Goal: Information Seeking & Learning: Learn about a topic

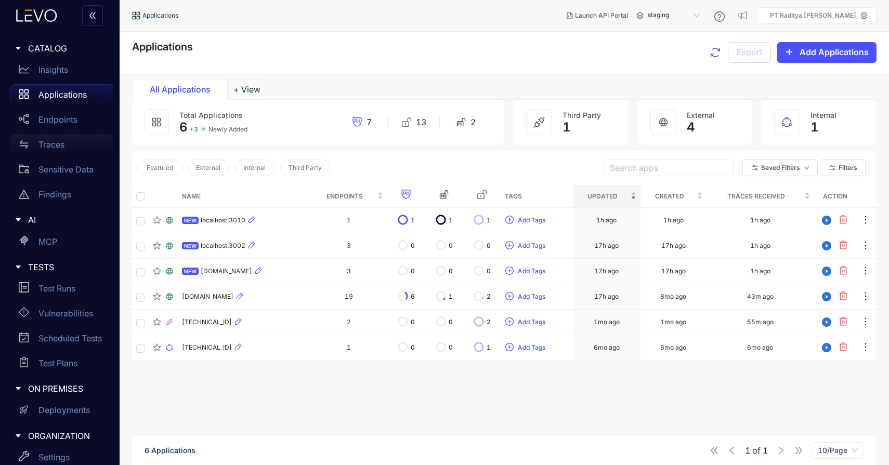
click at [71, 149] on div "Traces" at bounding box center [61, 144] width 103 height 21
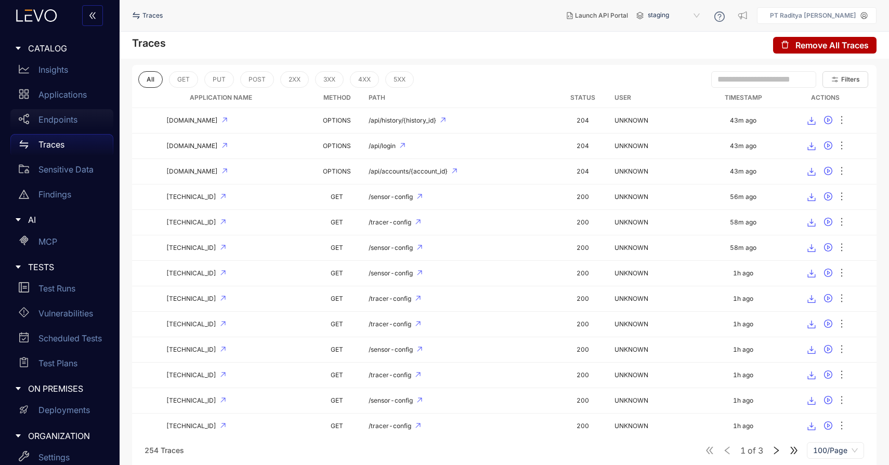
click at [78, 114] on div "Endpoints" at bounding box center [61, 119] width 103 height 21
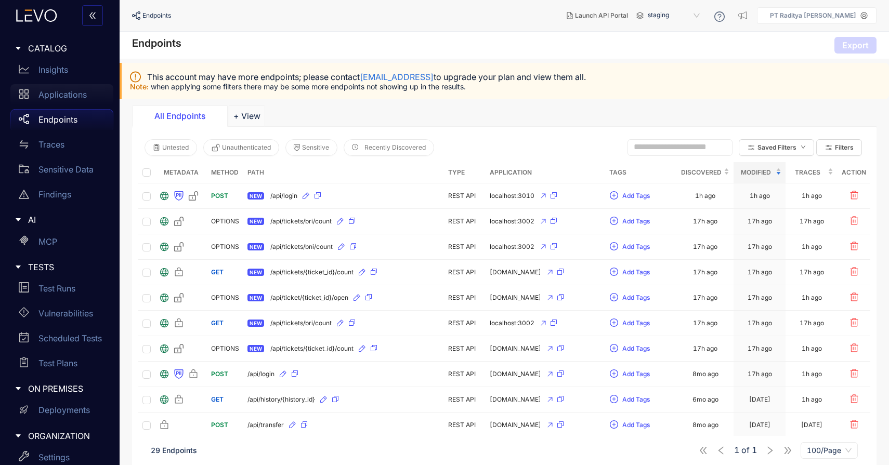
click at [81, 90] on p "Applications" at bounding box center [62, 94] width 48 height 9
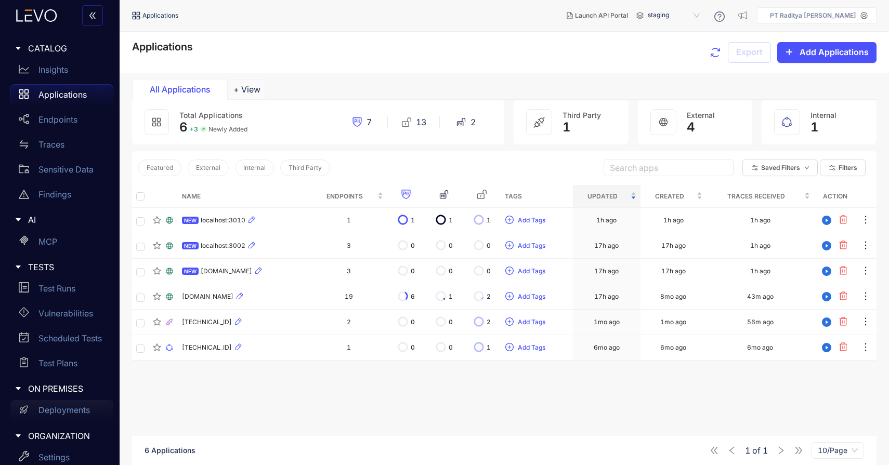
click at [72, 413] on p "Deployments" at bounding box center [63, 409] width 51 height 9
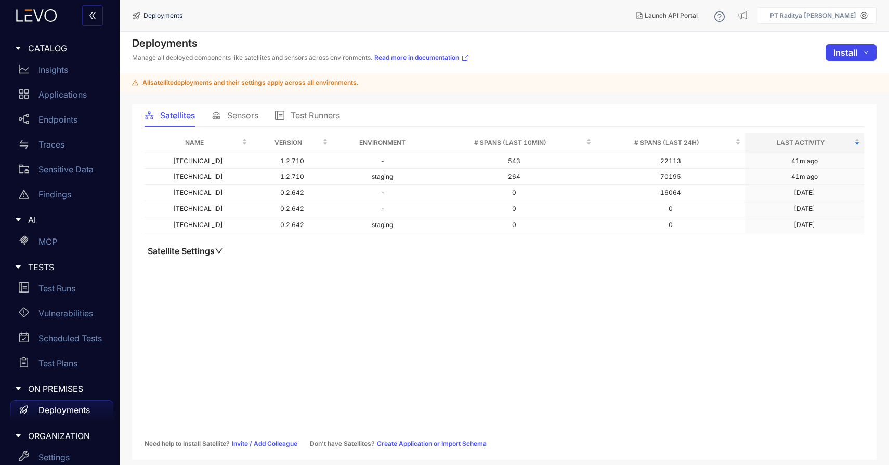
click at [852, 44] on button "Install" at bounding box center [850, 52] width 51 height 17
click at [845, 87] on span "Sensor" at bounding box center [847, 90] width 42 height 11
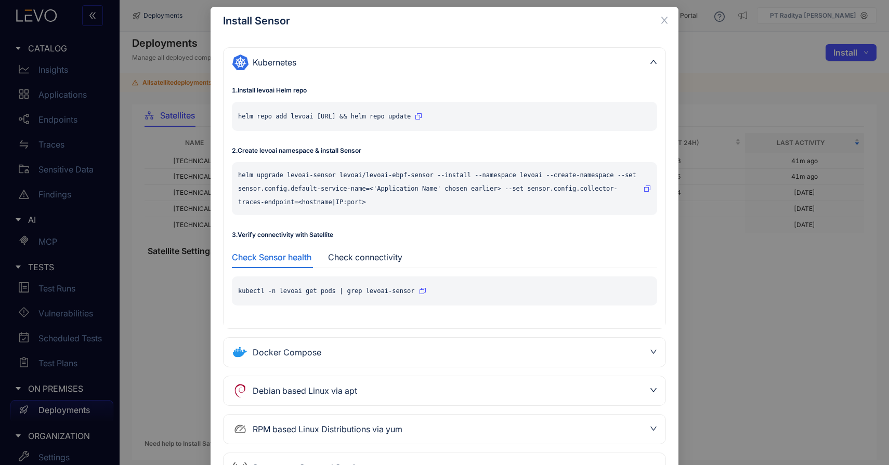
scroll to position [67, 0]
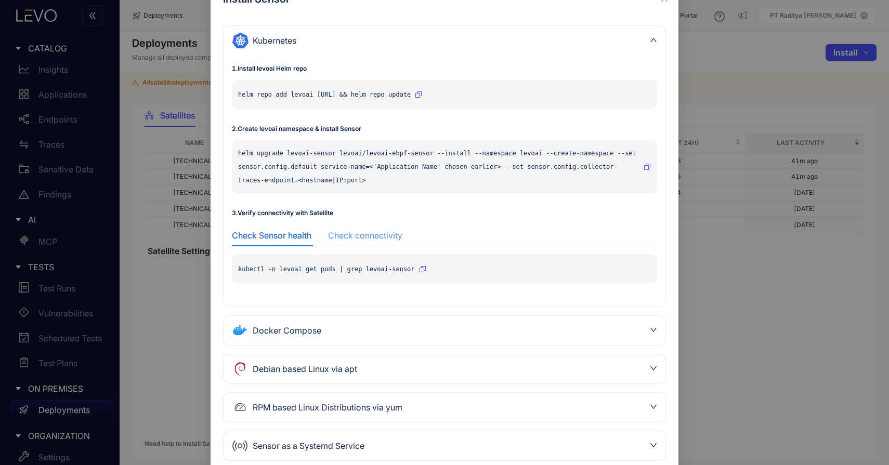
click at [389, 241] on div "Check connectivity" at bounding box center [365, 235] width 74 height 22
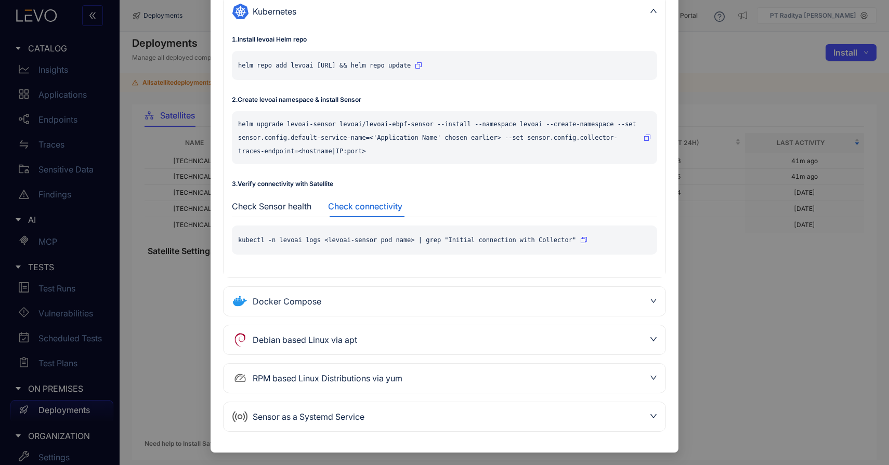
scroll to position [96, 0]
click at [455, 420] on div "Sensor as a Systemd Service" at bounding box center [438, 417] width 413 height 17
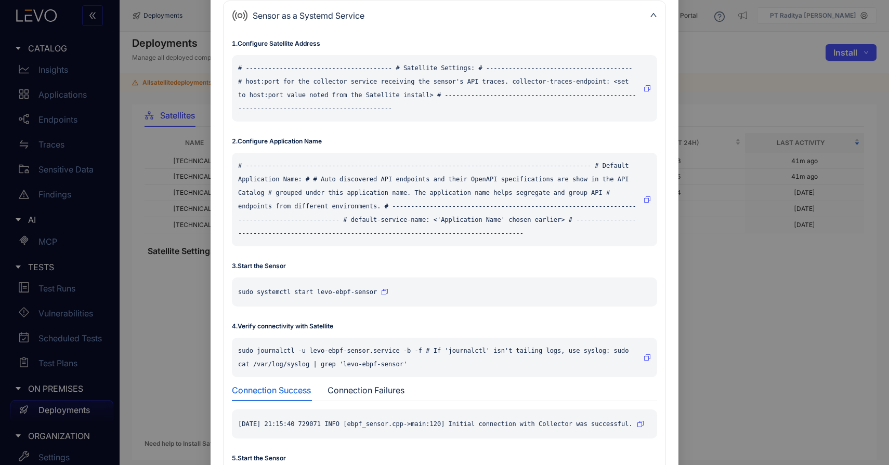
scroll to position [247, 0]
click at [644, 353] on icon "button" at bounding box center [647, 356] width 6 height 6
click at [383, 387] on div "Connection Failures" at bounding box center [365, 388] width 77 height 9
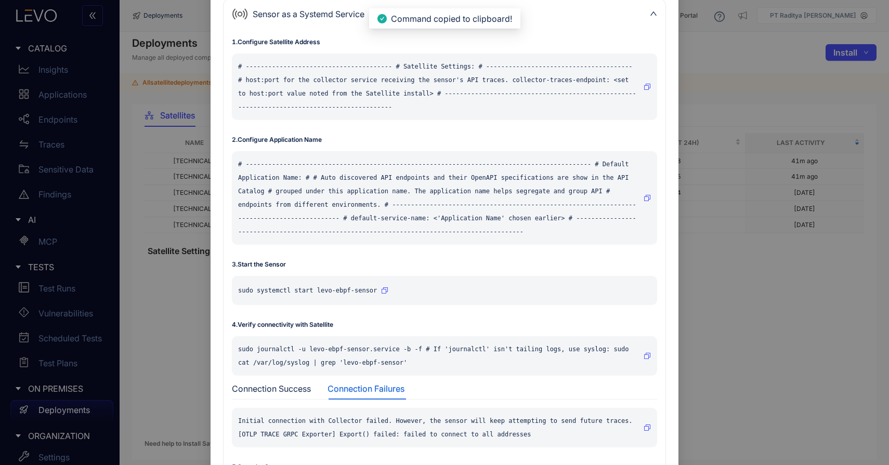
scroll to position [285, 0]
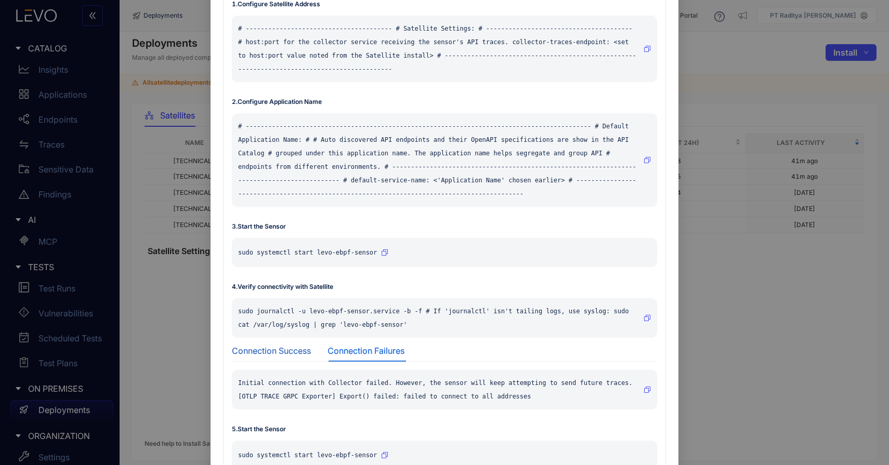
click at [273, 346] on div "Connection Success" at bounding box center [271, 350] width 79 height 9
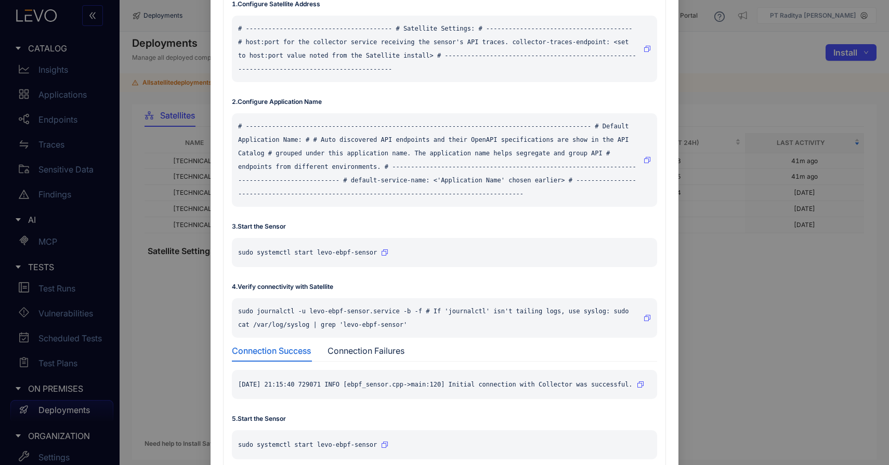
click at [644, 393] on button "button" at bounding box center [640, 384] width 7 height 17
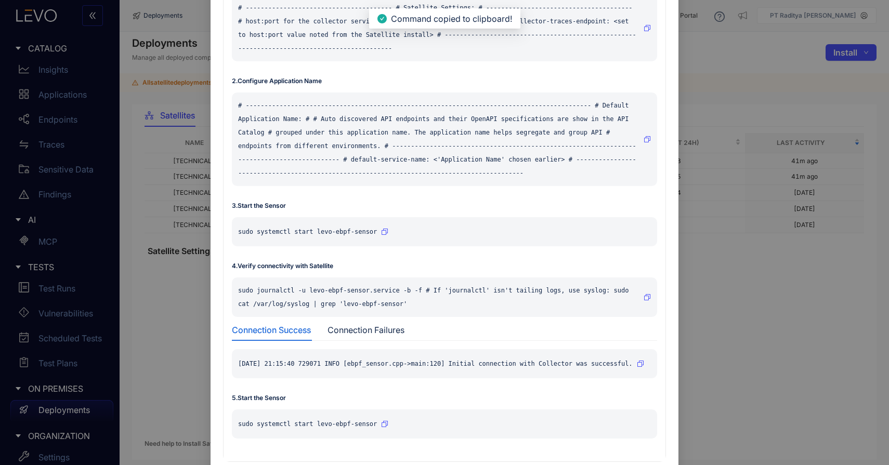
scroll to position [306, 0]
click at [652, 296] on div "sudo journalctl -u levo-ebpf-sensor.service -b -f # If 'journalctl' isn't taili…" at bounding box center [444, 297] width 425 height 39
click at [646, 296] on icon "button" at bounding box center [647, 298] width 6 height 6
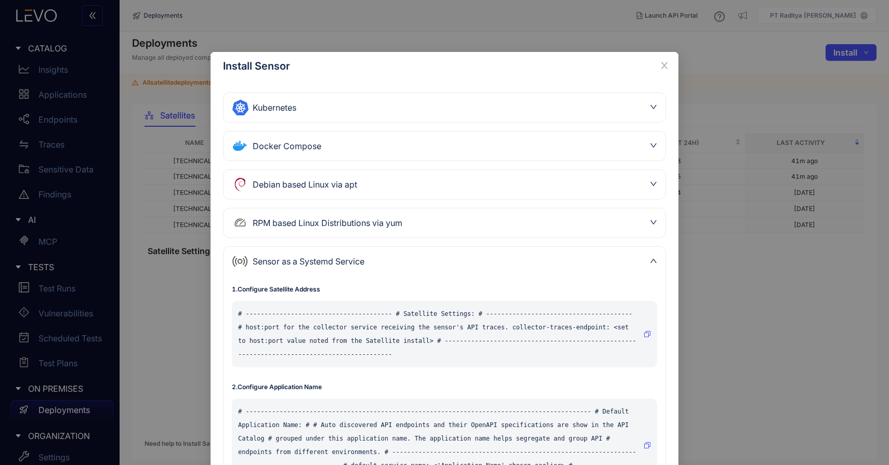
scroll to position [347, 0]
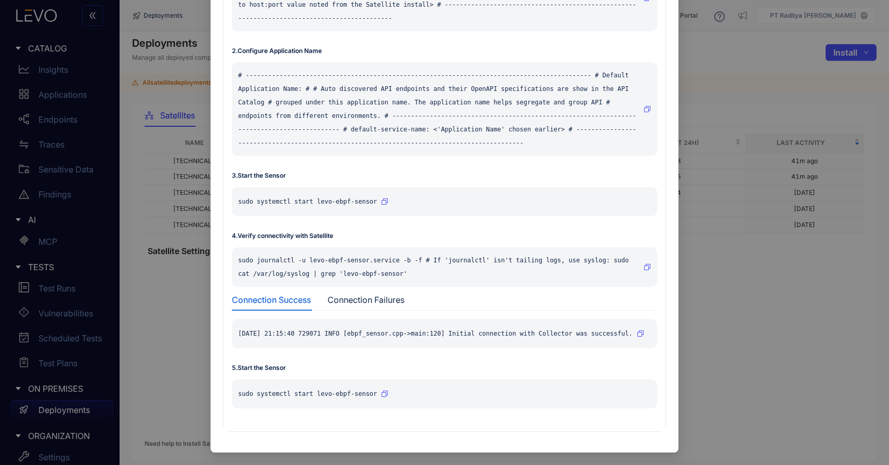
click at [141, 111] on div "Install Sensor Kubernetes 1 . Install levoai Helm repo helm repo add levoai htt…" at bounding box center [444, 232] width 889 height 465
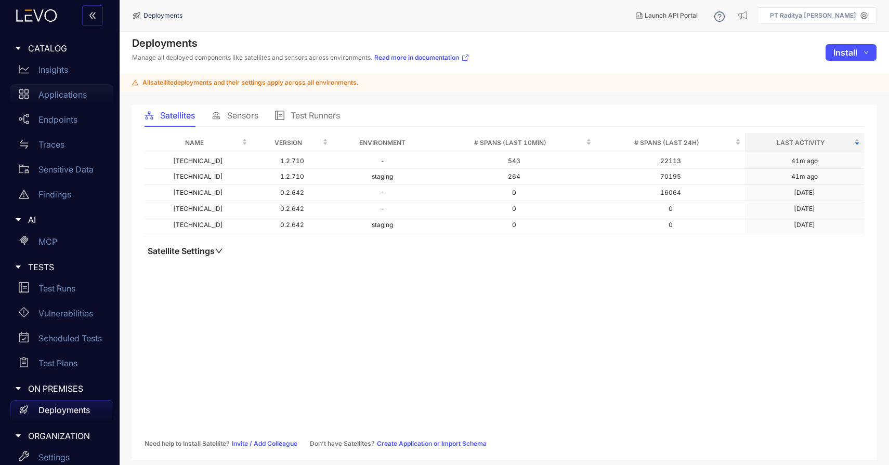
click at [77, 90] on p "Applications" at bounding box center [62, 94] width 48 height 9
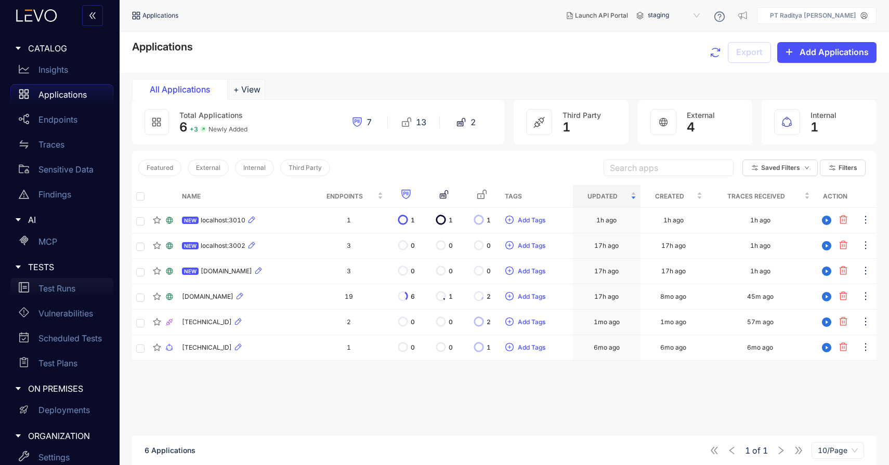
click at [58, 284] on p "Test Runs" at bounding box center [56, 288] width 37 height 9
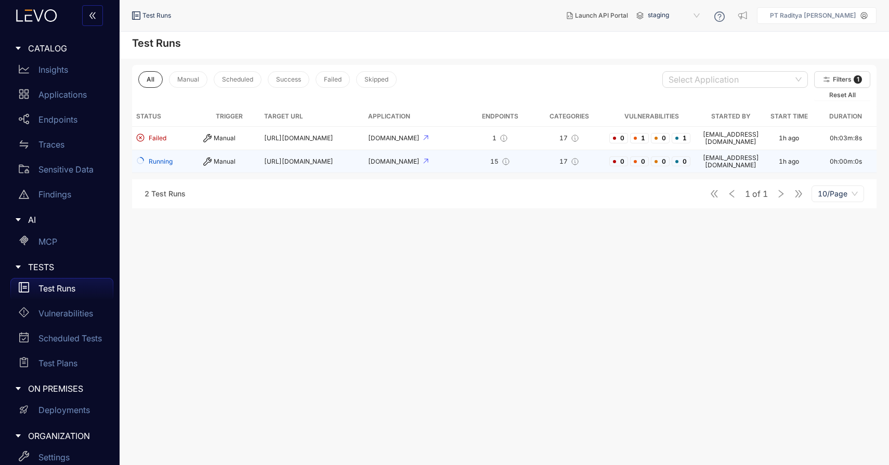
click at [334, 154] on td "[URL][DOMAIN_NAME]" at bounding box center [312, 161] width 104 height 23
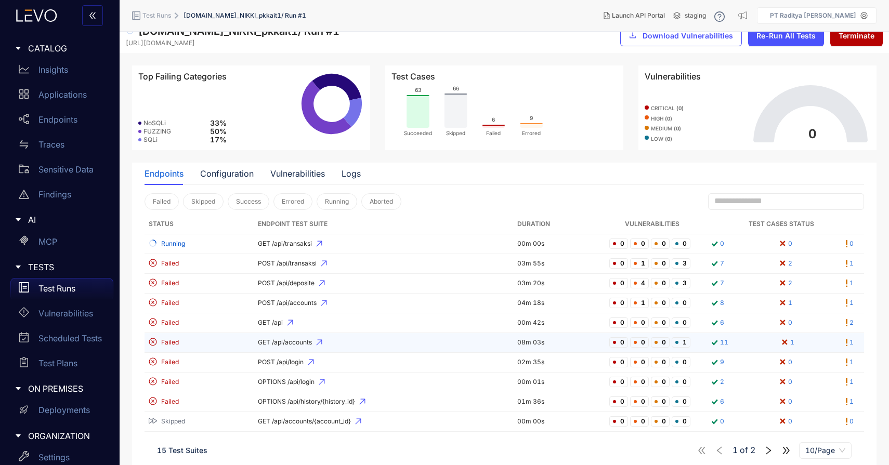
scroll to position [27, 0]
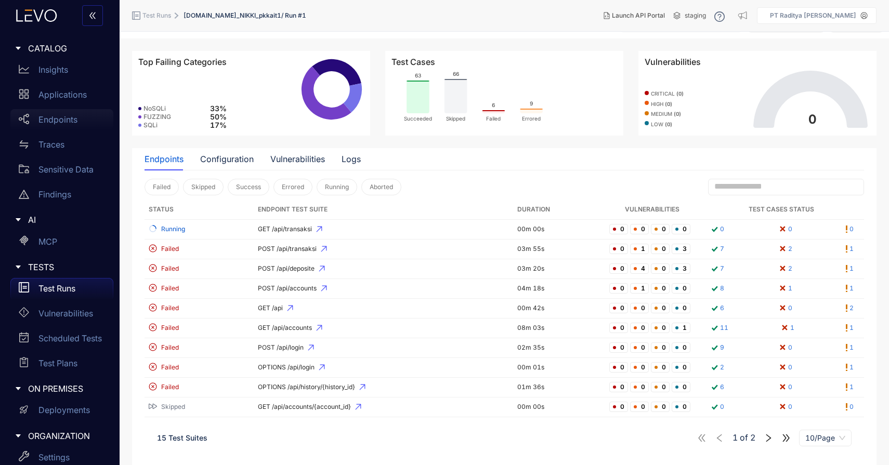
click at [86, 118] on div "Endpoints" at bounding box center [61, 119] width 103 height 21
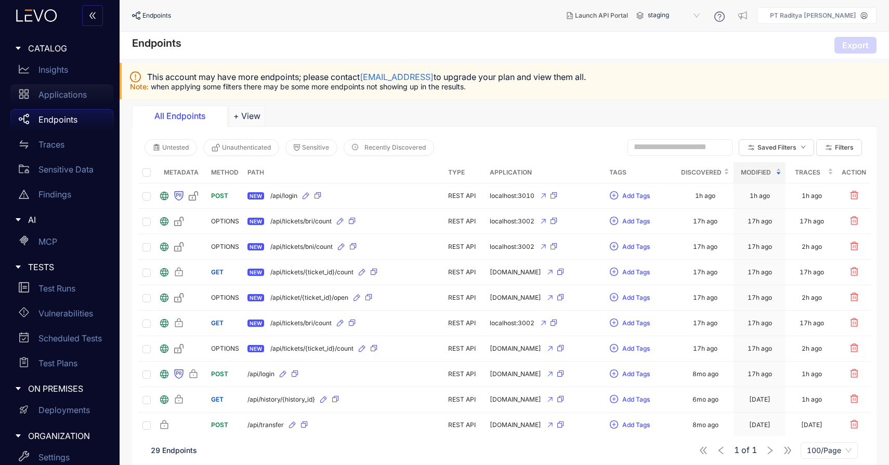
click at [81, 93] on p "Applications" at bounding box center [62, 94] width 48 height 9
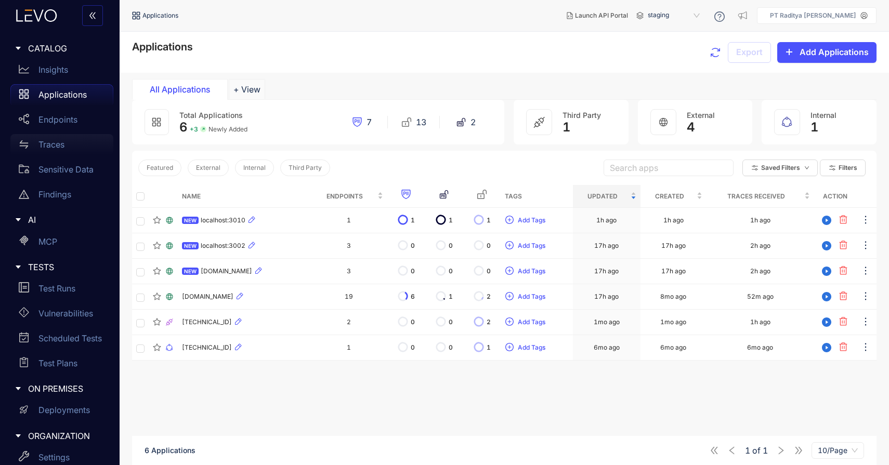
click at [72, 142] on div "Traces" at bounding box center [61, 144] width 103 height 21
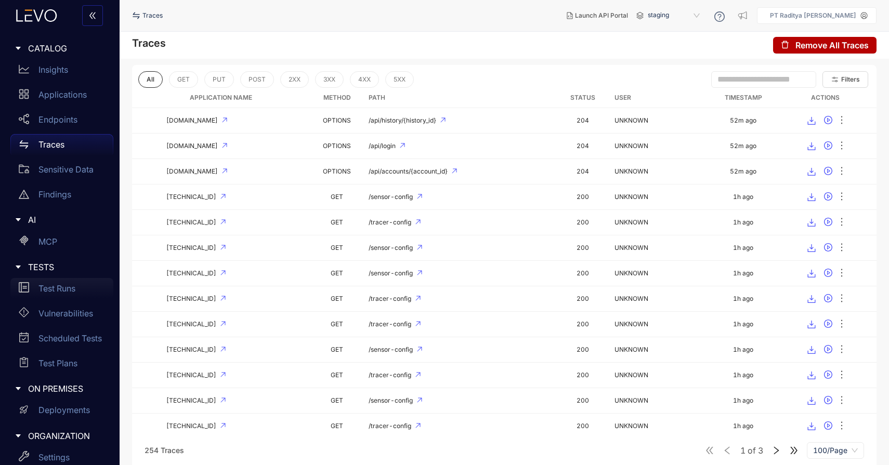
click at [81, 284] on div "Test Runs" at bounding box center [61, 288] width 103 height 21
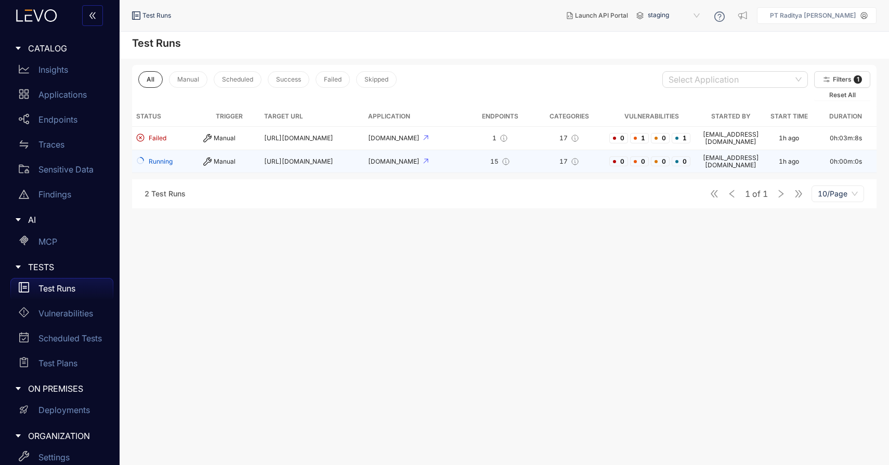
click at [306, 157] on span "[URL][DOMAIN_NAME]" at bounding box center [298, 161] width 69 height 8
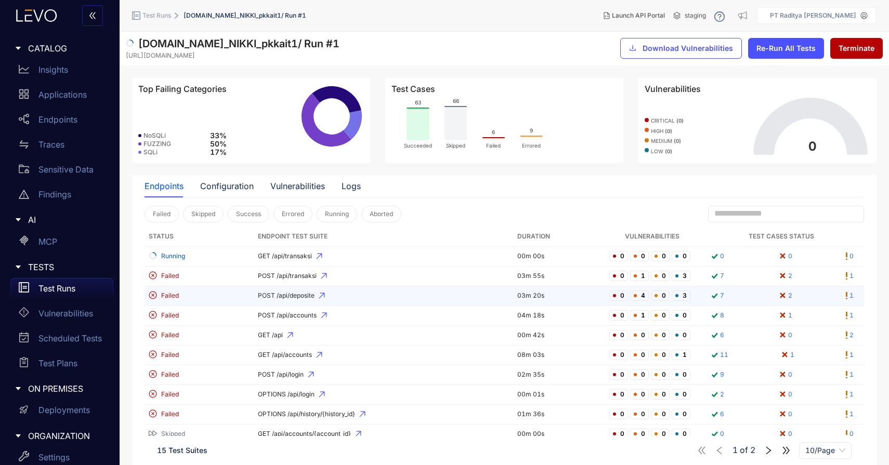
scroll to position [27, 0]
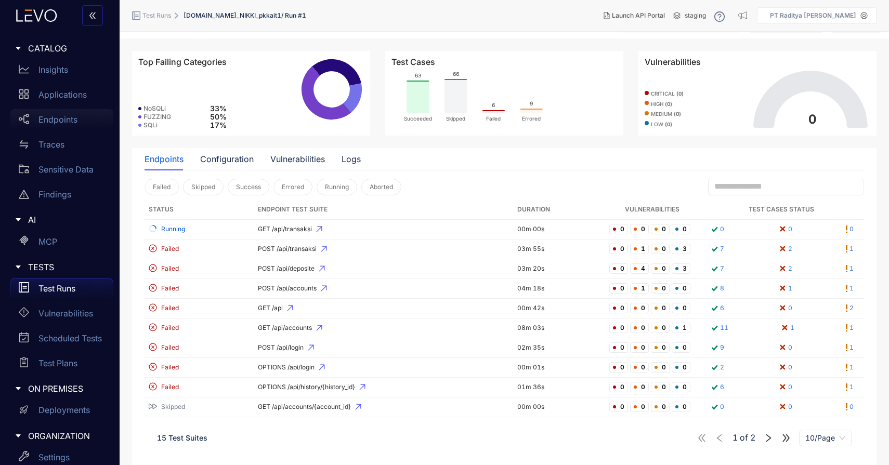
click at [71, 121] on p "Endpoints" at bounding box center [57, 119] width 39 height 9
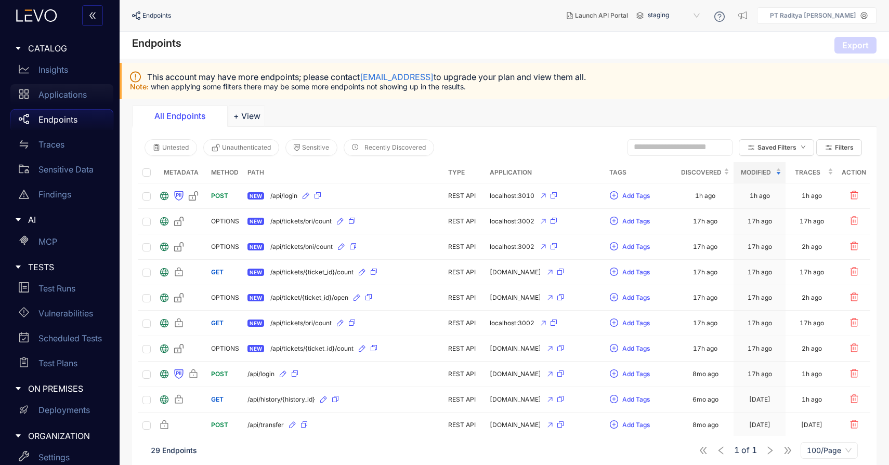
click at [82, 97] on p "Applications" at bounding box center [62, 94] width 48 height 9
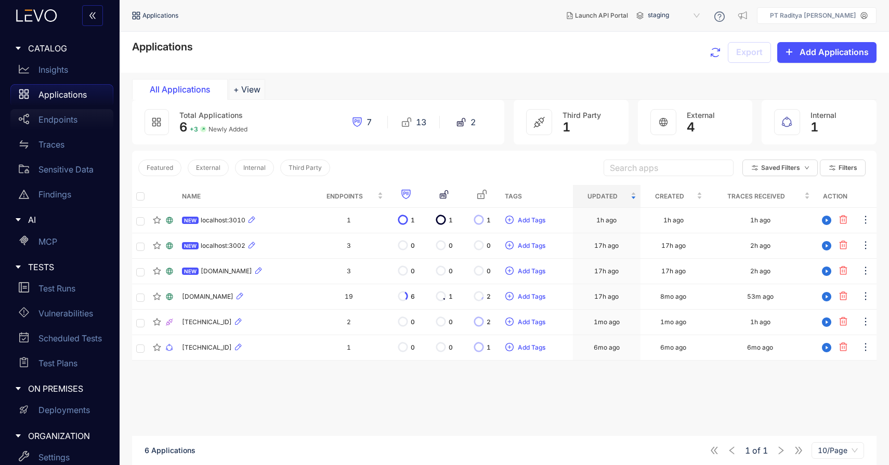
click at [80, 120] on div "Endpoints" at bounding box center [61, 119] width 103 height 21
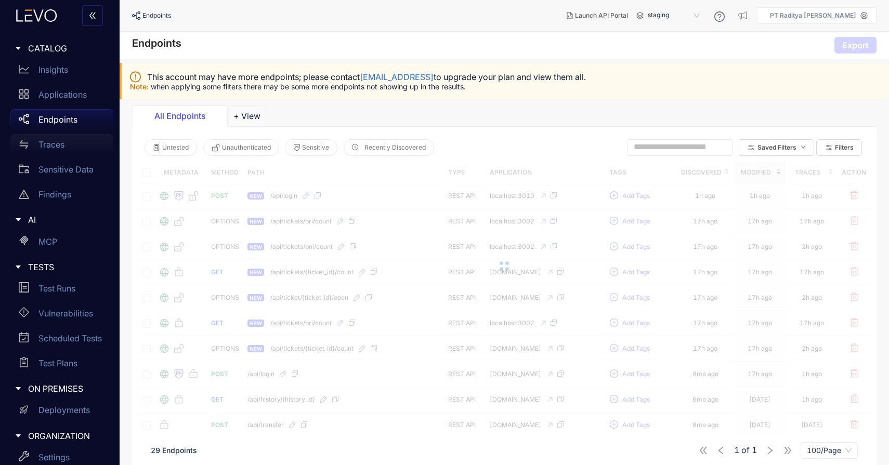
click at [78, 149] on div "Traces" at bounding box center [61, 144] width 103 height 21
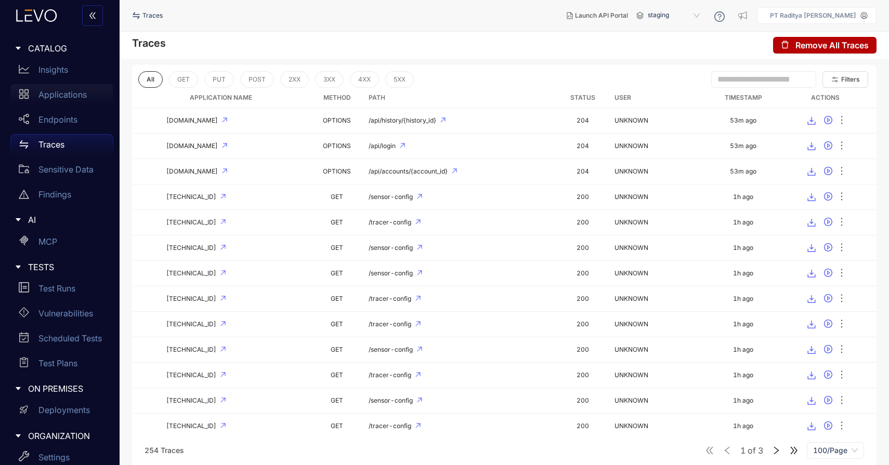
click at [63, 87] on div "Applications" at bounding box center [61, 94] width 103 height 21
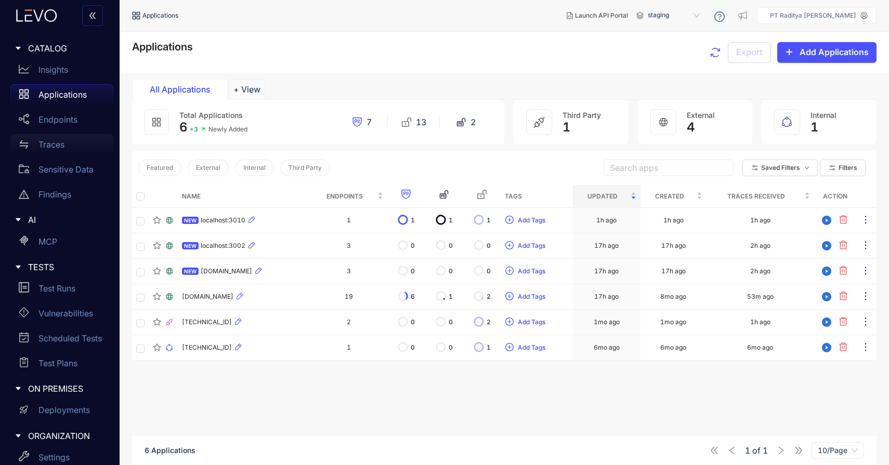
click at [76, 150] on div "Traces" at bounding box center [61, 144] width 103 height 21
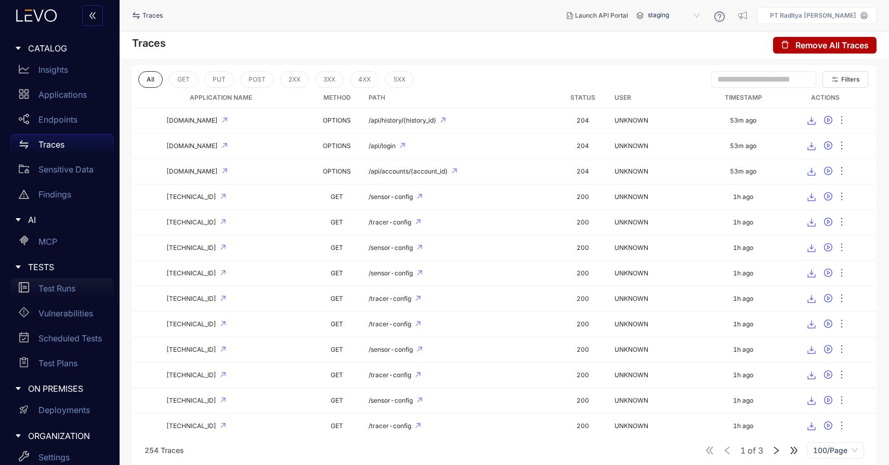
click at [71, 281] on div "Test Runs" at bounding box center [61, 288] width 103 height 21
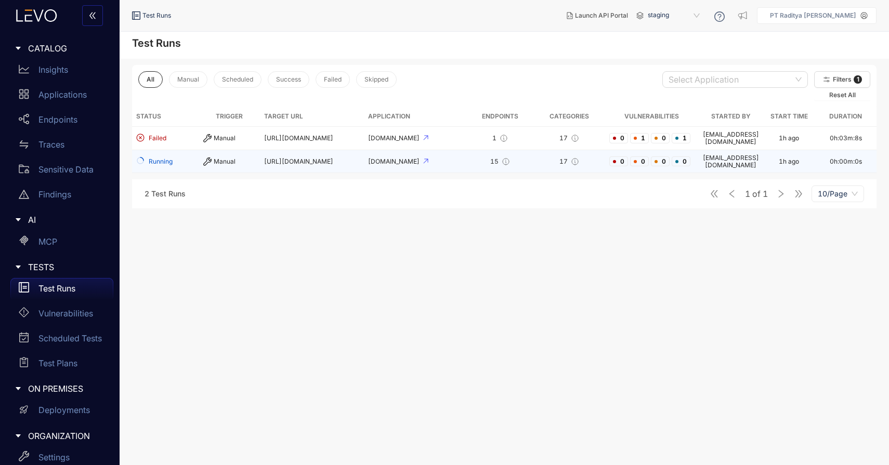
click at [283, 157] on span "[URL][DOMAIN_NAME]" at bounding box center [298, 161] width 69 height 8
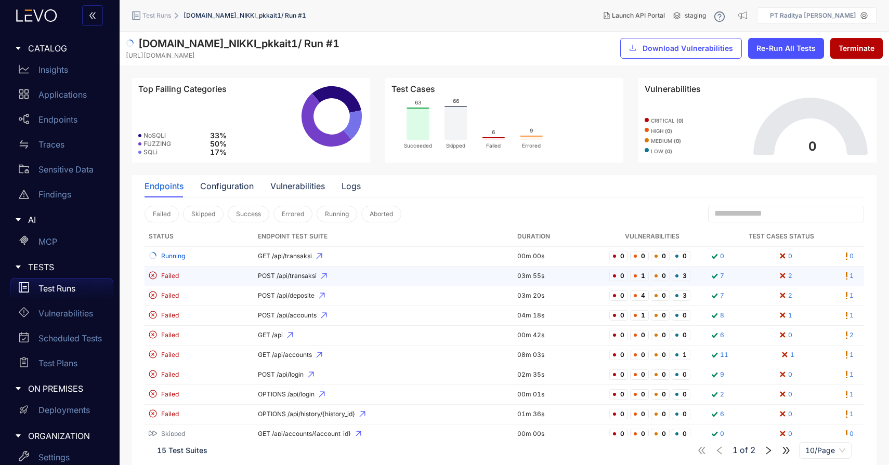
scroll to position [27, 0]
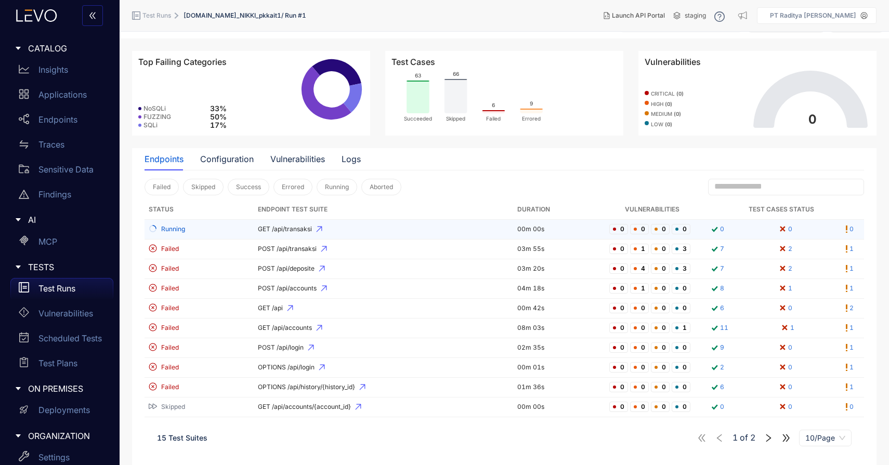
click at [348, 233] on td "GET /api/transaksi" at bounding box center [383, 230] width 259 height 20
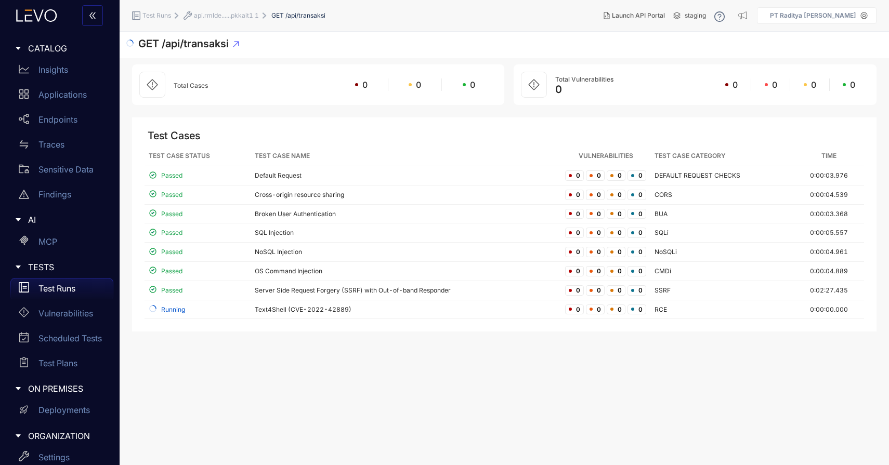
click at [235, 14] on span "api.rmlde......pkkait1 1" at bounding box center [226, 15] width 65 height 7
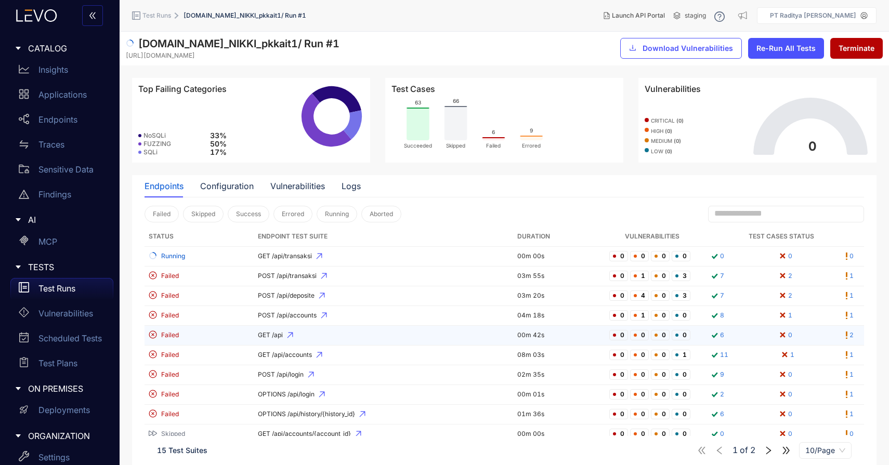
scroll to position [27, 0]
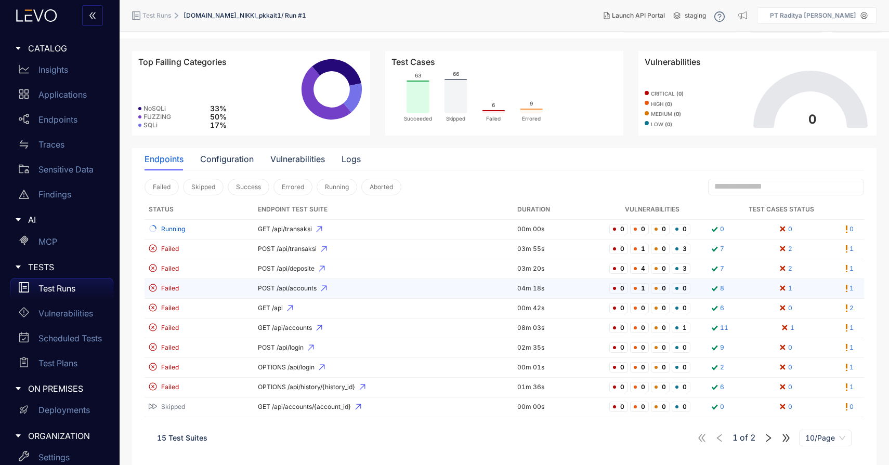
click at [447, 290] on span "POST /api/accounts" at bounding box center [383, 288] width 251 height 7
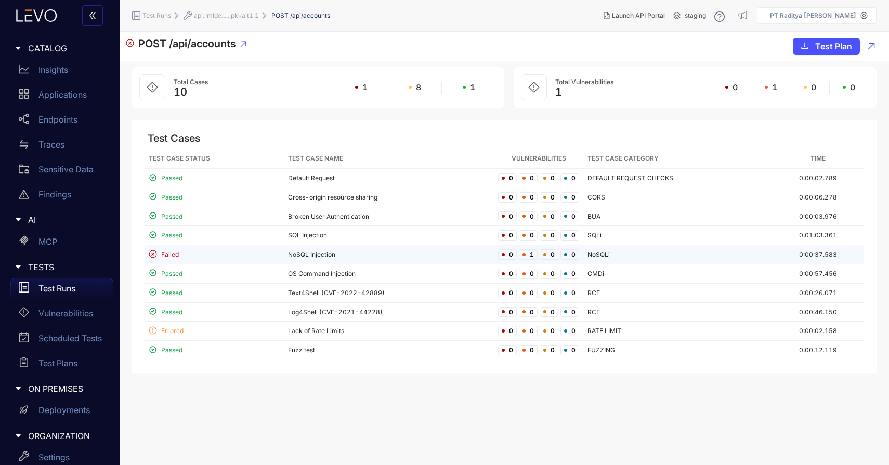
click at [372, 254] on td "NoSQL Injection" at bounding box center [389, 254] width 210 height 19
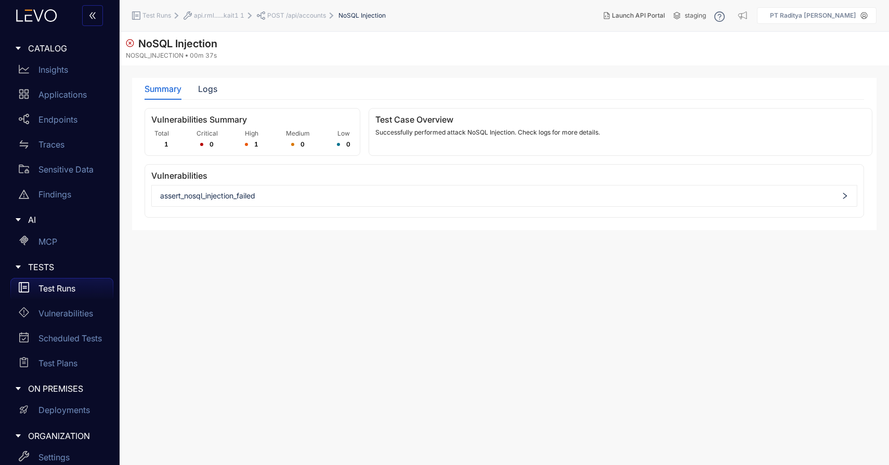
click at [246, 195] on span "assert_nosql_injection_failed" at bounding box center [504, 196] width 688 height 8
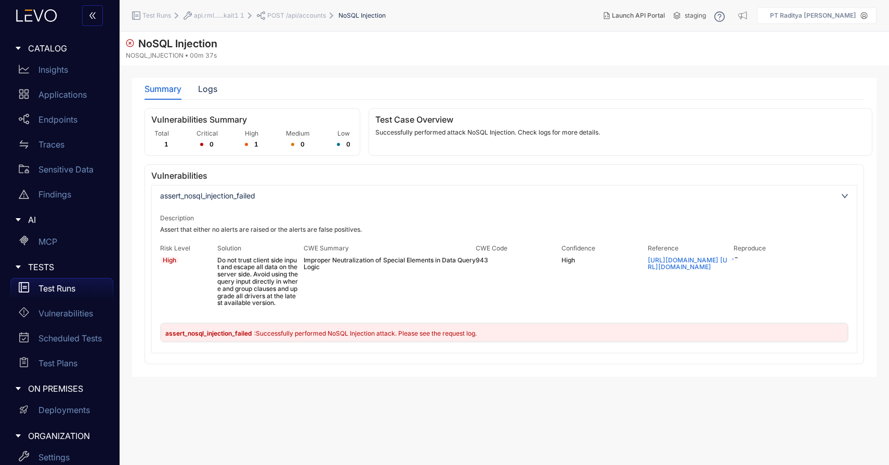
click at [345, 268] on span "Improper Neutralization of Special Elements in Data Query Logic" at bounding box center [389, 264] width 172 height 15
click at [346, 332] on span ": Successfully performed NoSQL Injection attack. Please see the request log." at bounding box center [365, 333] width 222 height 8
click at [598, 336] on div "assert_nosql_injection_failed : Successfully performed NoSQL Injection attack. …" at bounding box center [504, 332] width 687 height 19
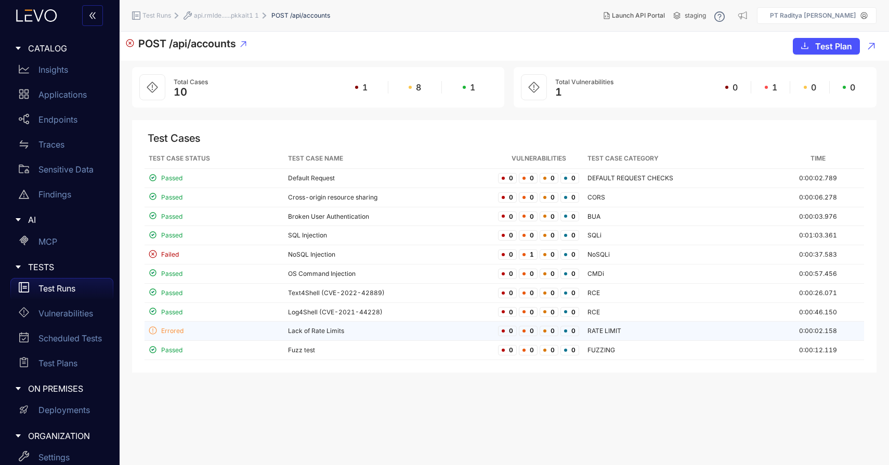
click at [244, 332] on div "Errored" at bounding box center [214, 331] width 131 height 10
click at [239, 16] on span "api.rmlde......pkkait1 1" at bounding box center [226, 15] width 65 height 7
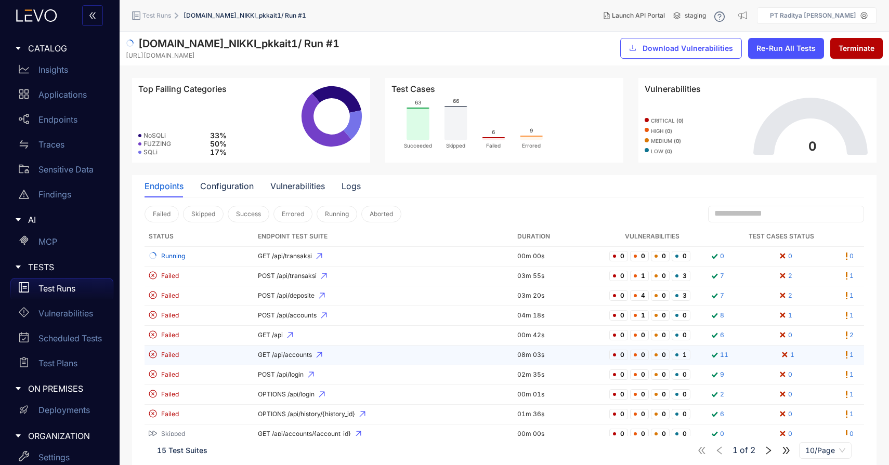
scroll to position [27, 0]
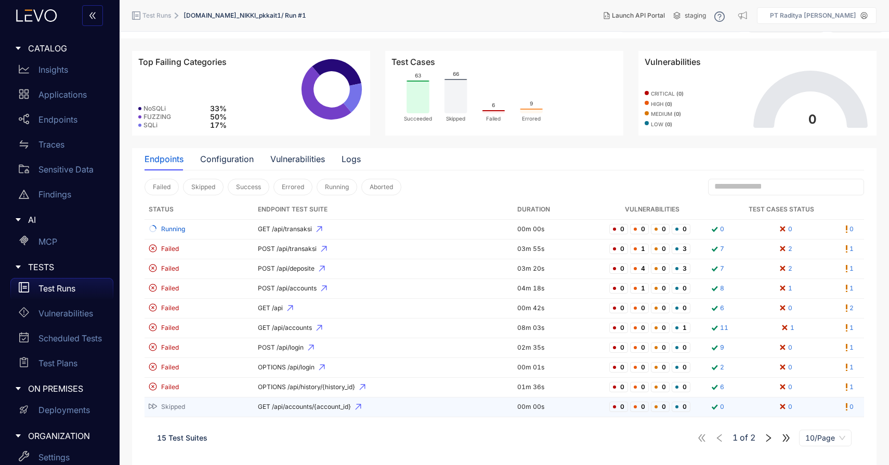
click at [361, 406] on icon at bounding box center [358, 407] width 6 height 6
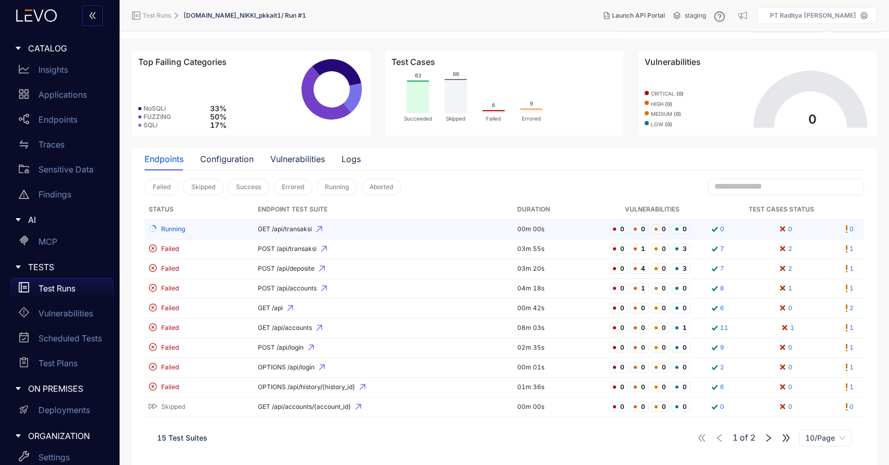
click at [337, 234] on td "GET /api/transaksi" at bounding box center [383, 230] width 259 height 20
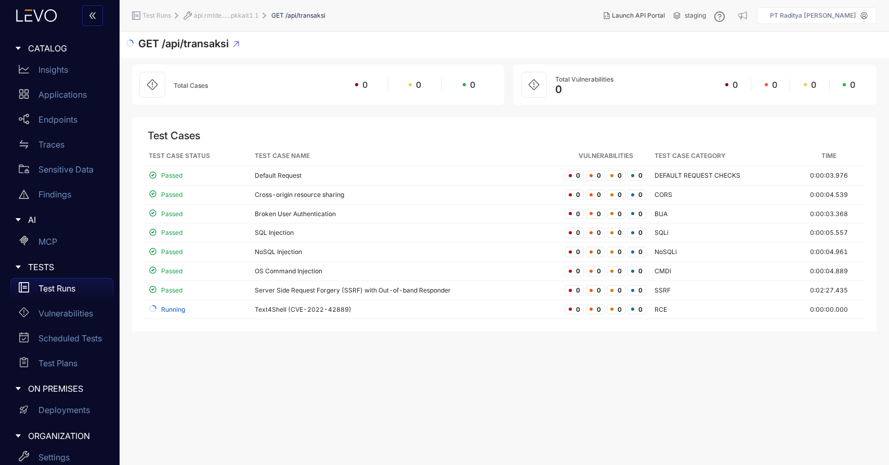
click at [203, 12] on span "api.rmlde......pkkait1 1" at bounding box center [226, 15] width 65 height 7
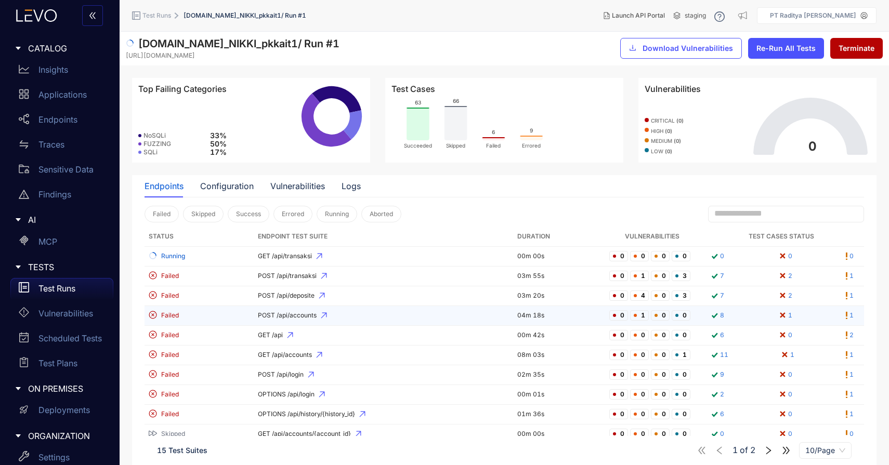
click at [361, 312] on td "POST /api/accounts" at bounding box center [383, 316] width 259 height 20
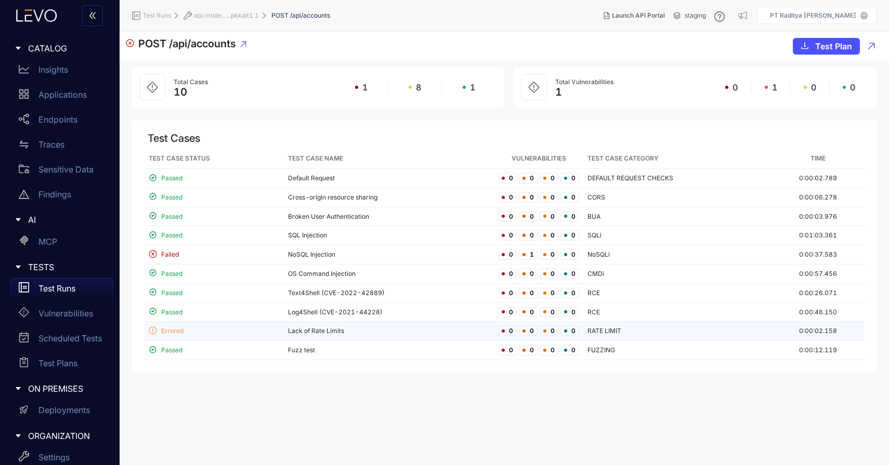
click at [376, 339] on td "Lack of Rate Limits" at bounding box center [389, 331] width 210 height 19
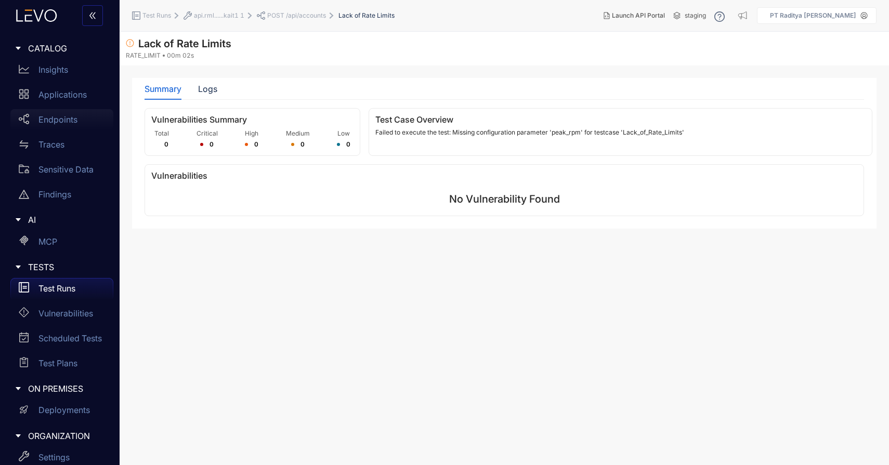
click at [57, 76] on div "Insights" at bounding box center [61, 69] width 103 height 21
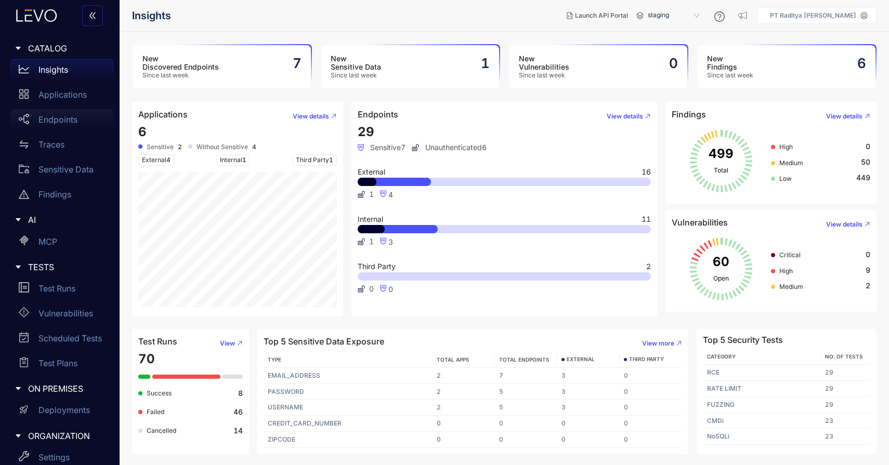
click at [57, 130] on link "Endpoints" at bounding box center [61, 121] width 103 height 25
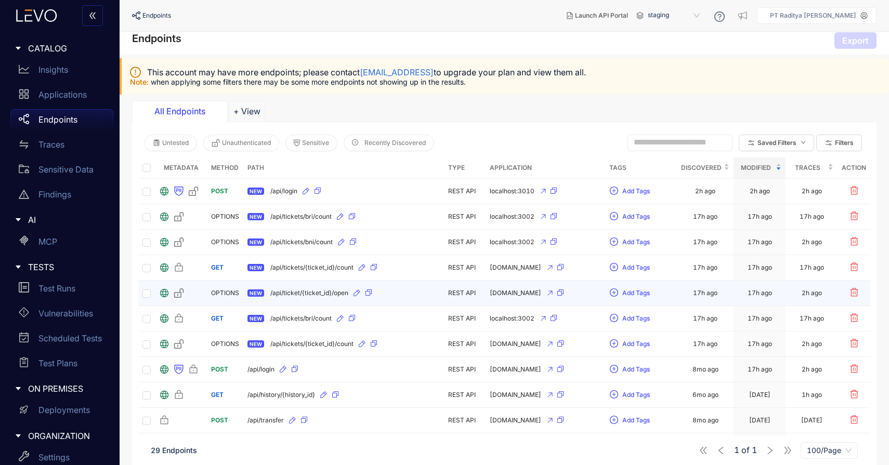
scroll to position [8, 0]
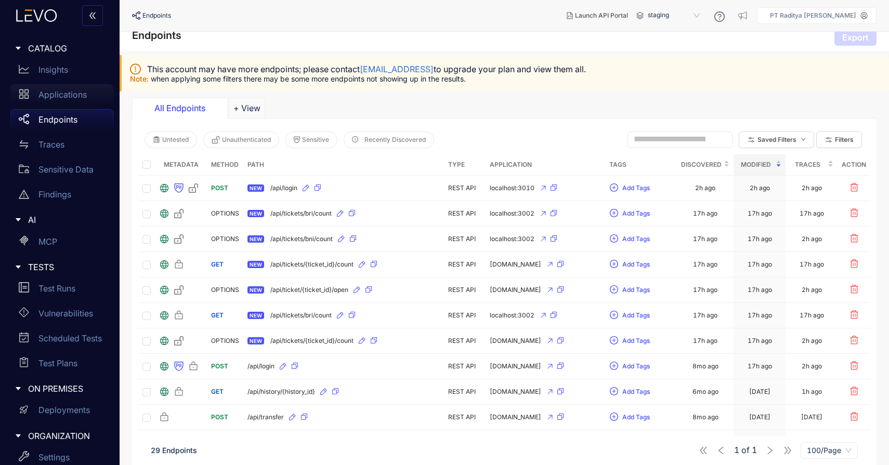
click at [46, 96] on p "Applications" at bounding box center [62, 94] width 48 height 9
